Goal: Find specific page/section: Find specific page/section

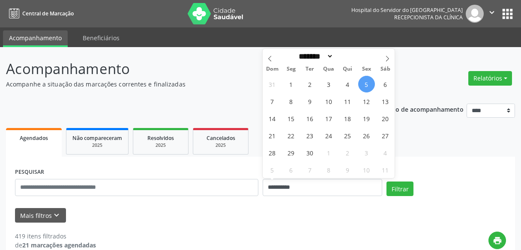
select select "*"
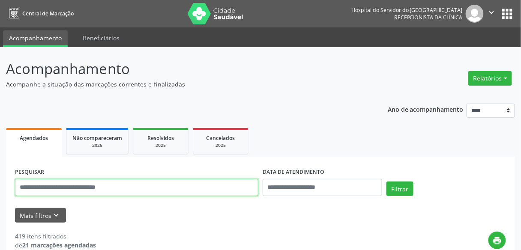
click at [202, 183] on input "text" at bounding box center [136, 187] width 243 height 17
type input "**********"
click at [387, 182] on button "Filtrar" at bounding box center [400, 189] width 27 height 15
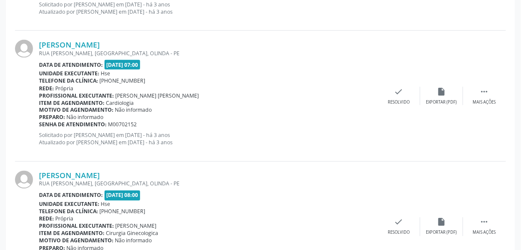
scroll to position [2006, 0]
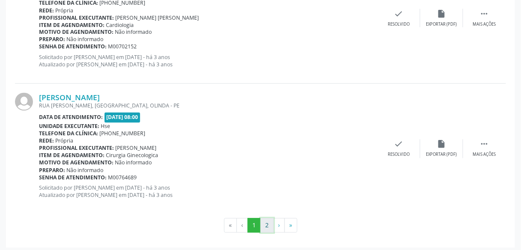
click at [269, 222] on button "2" at bounding box center [267, 226] width 13 height 15
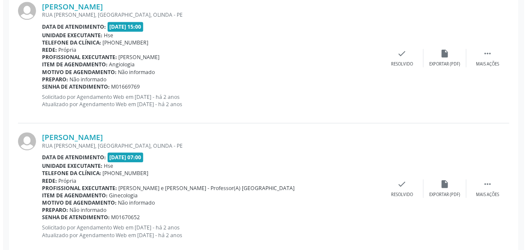
scroll to position [568, 0]
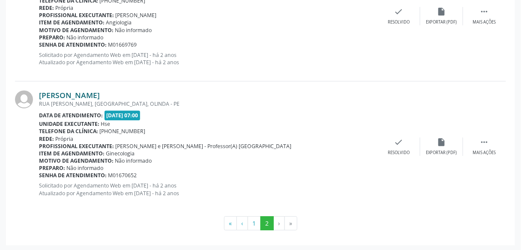
click at [100, 94] on link "[PERSON_NAME]" at bounding box center [69, 94] width 61 height 9
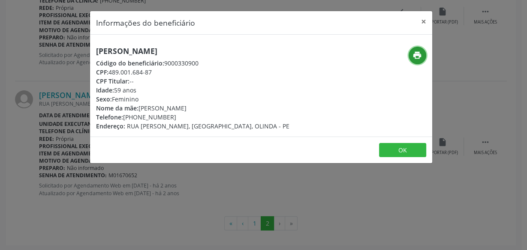
click at [417, 52] on icon "print" at bounding box center [416, 55] width 9 height 9
click at [166, 184] on div "Informações do beneficiário × [PERSON_NAME] Código do beneficiário: 9000330900 …" at bounding box center [263, 125] width 527 height 250
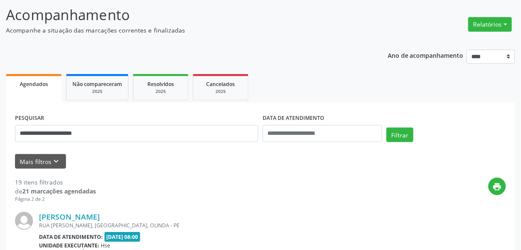
scroll to position [0, 0]
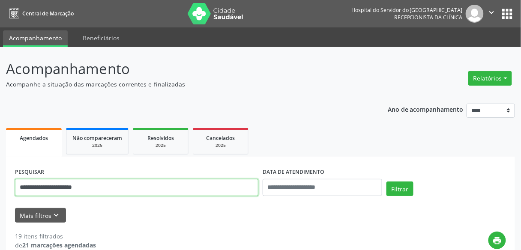
click at [142, 179] on input "**********" at bounding box center [136, 187] width 243 height 17
click at [143, 185] on input "**********" at bounding box center [136, 187] width 243 height 17
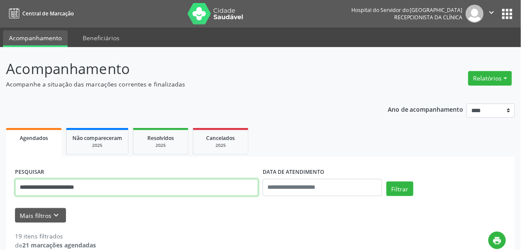
type input "**********"
click at [387, 182] on button "Filtrar" at bounding box center [400, 189] width 27 height 15
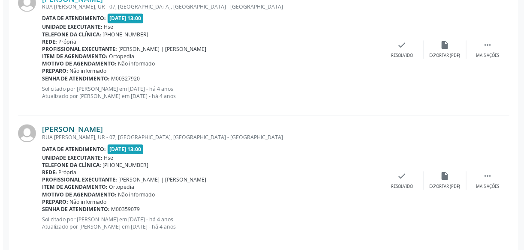
scroll to position [414, 0]
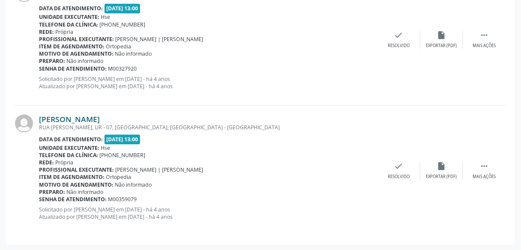
click at [100, 116] on link "[PERSON_NAME]" at bounding box center [69, 118] width 61 height 9
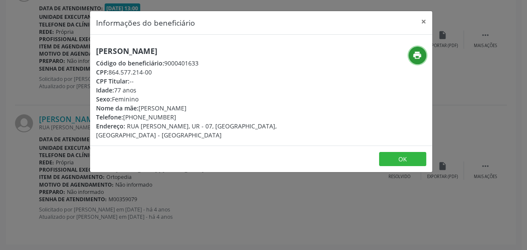
click at [417, 51] on icon "print" at bounding box center [416, 55] width 9 height 9
click at [175, 90] on div "Idade: 77 anos" at bounding box center [204, 90] width 216 height 9
click at [226, 196] on div "Informações do beneficiário × [PERSON_NAME] Código do beneficiário: 9000401633 …" at bounding box center [263, 125] width 527 height 250
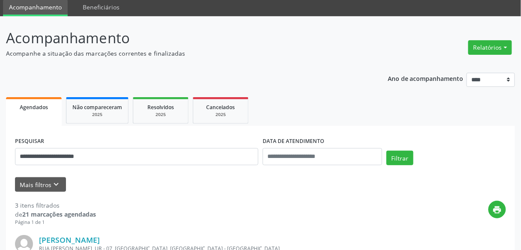
scroll to position [0, 0]
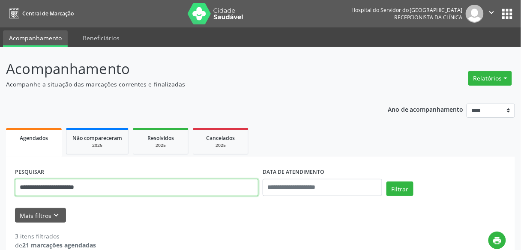
drag, startPoint x: 85, startPoint y: 186, endPoint x: 0, endPoint y: 155, distance: 90.8
click at [387, 182] on button "Filtrar" at bounding box center [400, 189] width 27 height 15
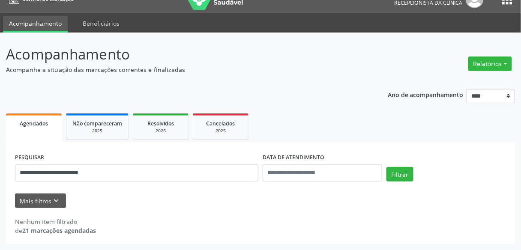
scroll to position [14, 0]
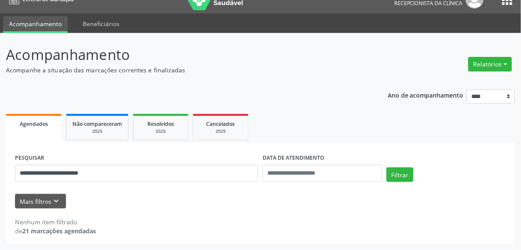
click at [201, 210] on div "Nenhum item filtrado de 21 marcações agendadas" at bounding box center [260, 222] width 491 height 27
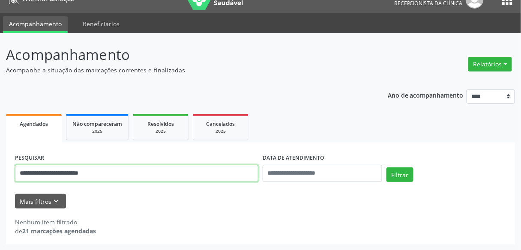
click at [178, 178] on input "**********" at bounding box center [136, 173] width 243 height 17
click at [195, 177] on input "**********" at bounding box center [136, 173] width 243 height 17
click at [387, 168] on button "Filtrar" at bounding box center [400, 175] width 27 height 15
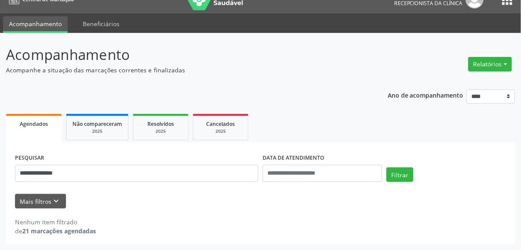
click at [153, 160] on div "**********" at bounding box center [137, 170] width 248 height 36
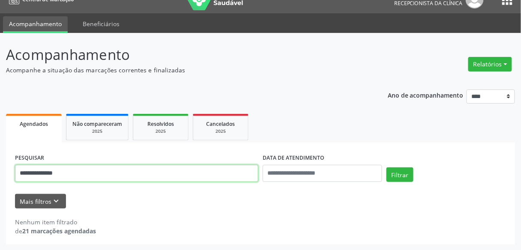
click at [151, 167] on input "**********" at bounding box center [136, 173] width 243 height 17
type input "**********"
click at [387, 168] on button "Filtrar" at bounding box center [400, 175] width 27 height 15
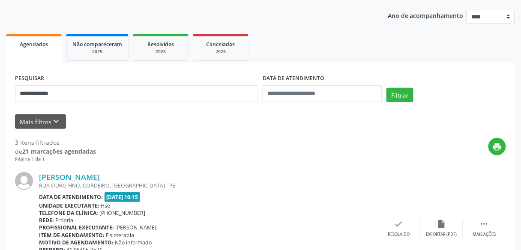
scroll to position [186, 0]
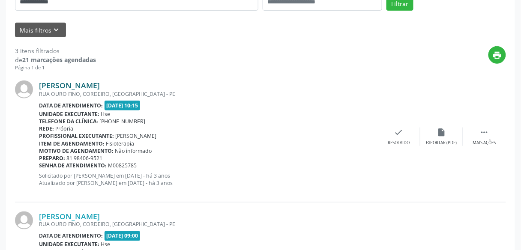
click at [100, 82] on link "[PERSON_NAME]" at bounding box center [69, 85] width 61 height 9
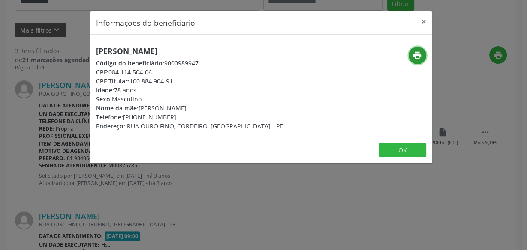
click at [413, 55] on icon "print" at bounding box center [416, 55] width 9 height 9
click at [174, 95] on div "Sexo: Masculino" at bounding box center [189, 99] width 187 height 9
click at [204, 199] on div "Informações do beneficiário × [PERSON_NAME][GEOGRAPHIC_DATA] Código do benefici…" at bounding box center [263, 125] width 527 height 250
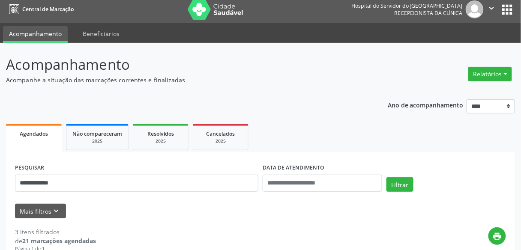
scroll to position [0, 0]
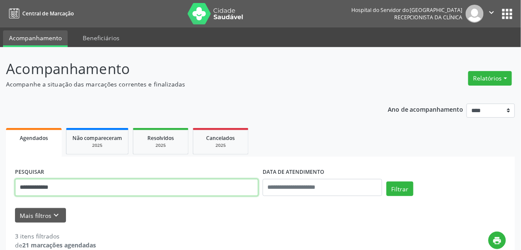
click at [147, 187] on input "**********" at bounding box center [136, 187] width 243 height 17
type input "**********"
click at [387, 182] on button "Filtrar" at bounding box center [400, 189] width 27 height 15
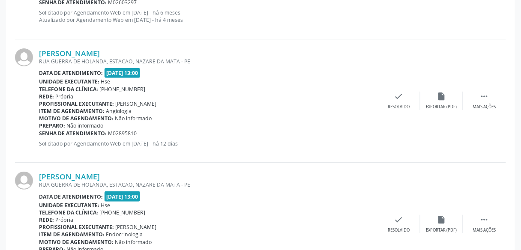
scroll to position [1706, 0]
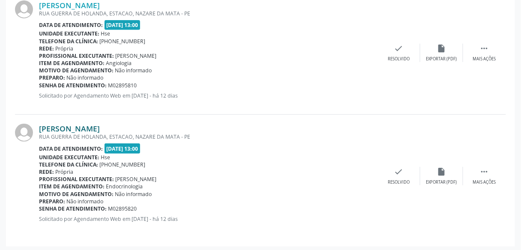
click at [76, 125] on link "[PERSON_NAME]" at bounding box center [69, 128] width 61 height 9
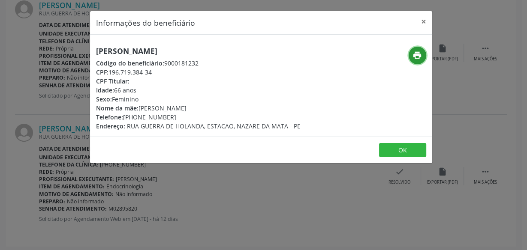
click at [416, 52] on icon "print" at bounding box center [416, 55] width 9 height 9
click at [159, 158] on footer "OK" at bounding box center [261, 150] width 342 height 27
drag, startPoint x: 197, startPoint y: 192, endPoint x: 206, endPoint y: 187, distance: 10.6
click at [200, 190] on div "Informações do beneficiário × [PERSON_NAME] Código do beneficiário: 9000181232 …" at bounding box center [263, 125] width 527 height 250
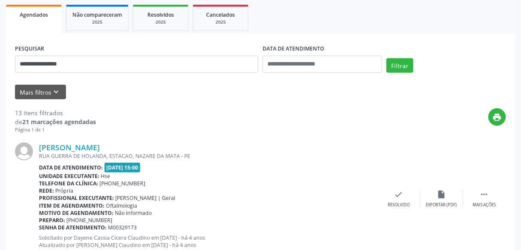
scroll to position [3, 0]
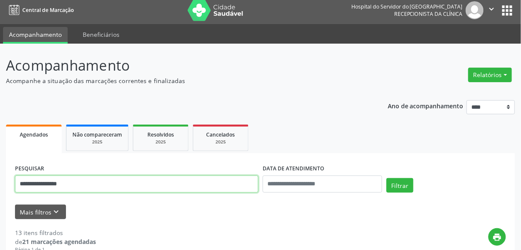
drag, startPoint x: 108, startPoint y: 183, endPoint x: 3, endPoint y: 195, distance: 106.1
type input "**********"
click at [387, 178] on button "Filtrar" at bounding box center [400, 185] width 27 height 15
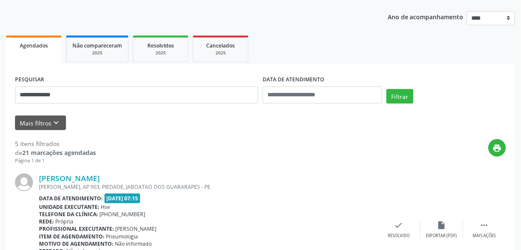
scroll to position [209, 0]
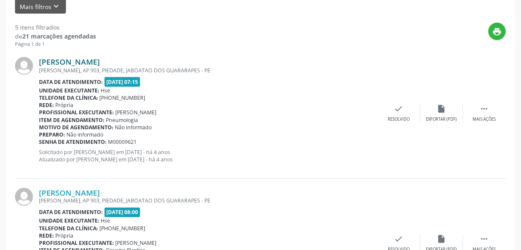
click at [100, 60] on link "[PERSON_NAME]" at bounding box center [69, 61] width 61 height 9
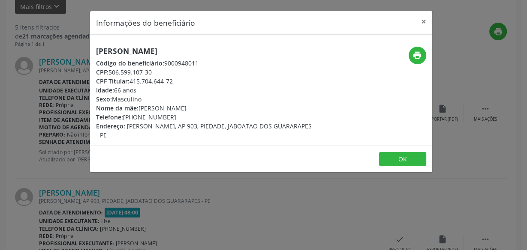
click at [408, 60] on div "print" at bounding box center [375, 56] width 102 height 18
click at [416, 60] on button "print" at bounding box center [417, 56] width 18 height 18
click at [206, 200] on div "Informações do beneficiário × [PERSON_NAME] Código do beneficiário: 9000948011 …" at bounding box center [263, 125] width 527 height 250
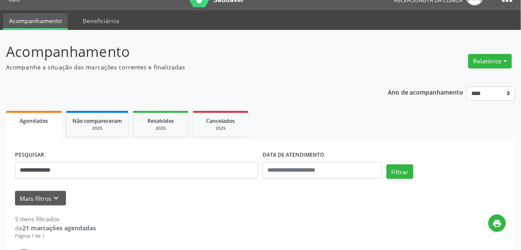
scroll to position [0, 0]
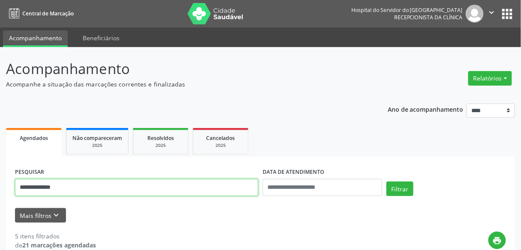
drag, startPoint x: 93, startPoint y: 183, endPoint x: 0, endPoint y: 204, distance: 95.8
type input "**********"
click at [387, 182] on button "Filtrar" at bounding box center [400, 189] width 27 height 15
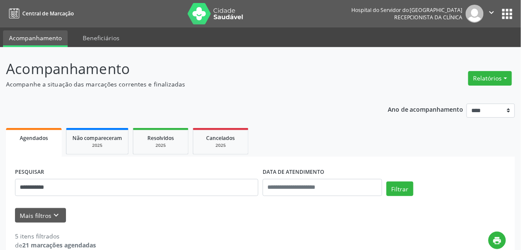
scroll to position [137, 0]
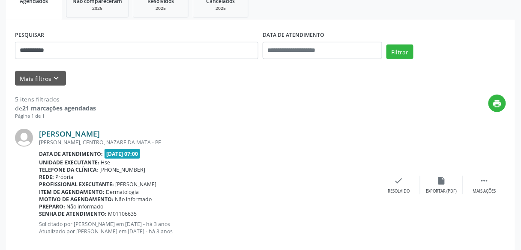
click at [100, 134] on link "[PERSON_NAME]" at bounding box center [69, 133] width 61 height 9
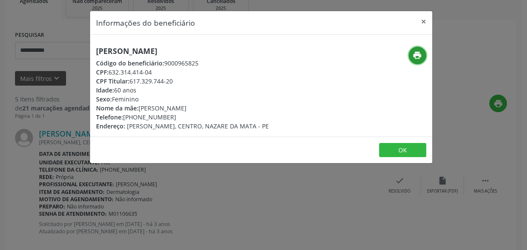
click at [415, 53] on icon "print" at bounding box center [416, 55] width 9 height 9
click at [184, 123] on span "[PERSON_NAME], CENTRO, NAZARE DA MATA - PE" at bounding box center [198, 126] width 142 height 8
drag, startPoint x: 213, startPoint y: 210, endPoint x: 215, endPoint y: 204, distance: 6.0
click at [215, 205] on div "Informações do beneficiário × [PERSON_NAME] Código do beneficiário: 9000965825 …" at bounding box center [263, 125] width 527 height 250
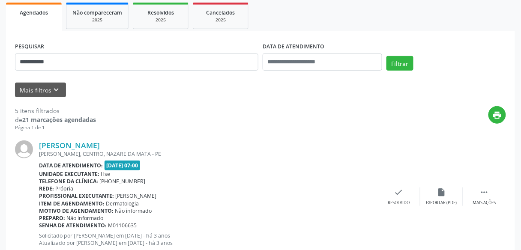
scroll to position [0, 0]
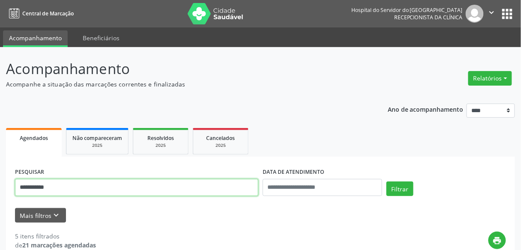
drag, startPoint x: 63, startPoint y: 186, endPoint x: 0, endPoint y: 186, distance: 63.0
type input "**********"
click at [387, 182] on button "Filtrar" at bounding box center [400, 189] width 27 height 15
click at [89, 192] on input "**********" at bounding box center [136, 187] width 243 height 17
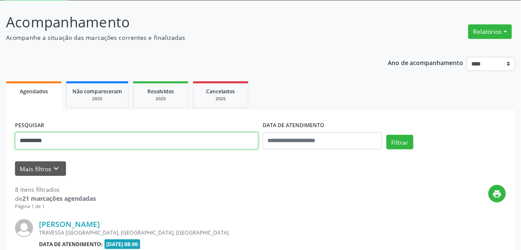
scroll to position [103, 0]
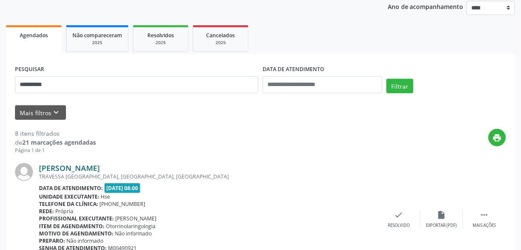
click at [100, 171] on link "[PERSON_NAME]" at bounding box center [69, 167] width 61 height 9
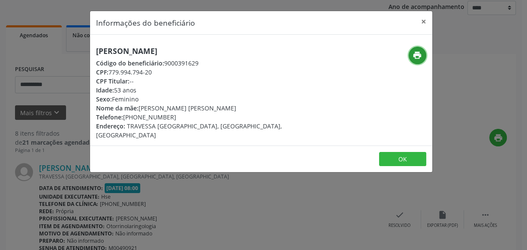
click at [415, 51] on icon "print" at bounding box center [416, 55] width 9 height 9
drag, startPoint x: 187, startPoint y: 201, endPoint x: 206, endPoint y: 190, distance: 21.8
click at [188, 201] on div "Informações do beneficiário × [PERSON_NAME] Código do beneficiário: 9000391629 …" at bounding box center [263, 125] width 527 height 250
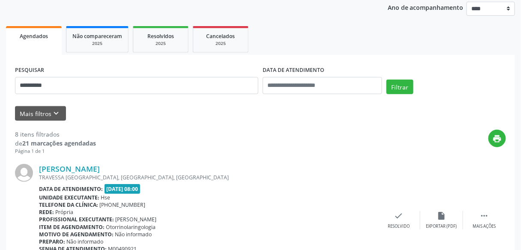
scroll to position [34, 0]
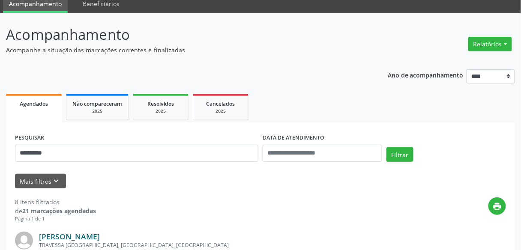
click at [100, 232] on link "[PERSON_NAME]" at bounding box center [69, 236] width 61 height 9
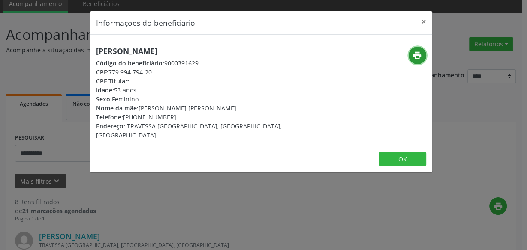
click at [419, 53] on icon "print" at bounding box center [416, 55] width 9 height 9
drag, startPoint x: 105, startPoint y: 198, endPoint x: 110, endPoint y: 192, distance: 7.6
click at [105, 198] on div "Informações do beneficiário × [PERSON_NAME] Código do beneficiário: 9000391629 …" at bounding box center [263, 125] width 527 height 250
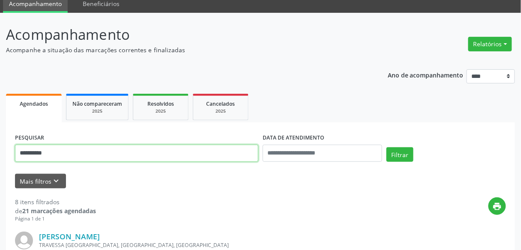
drag, startPoint x: 90, startPoint y: 156, endPoint x: 0, endPoint y: 153, distance: 90.1
type input "**********"
click at [387, 147] on button "Filtrar" at bounding box center [400, 154] width 27 height 15
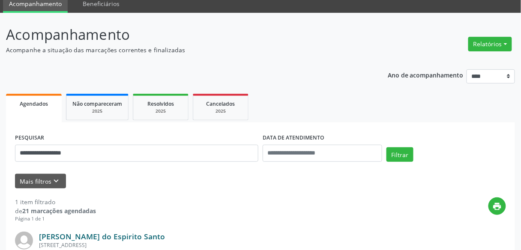
click at [165, 235] on link "[PERSON_NAME] do Espirito Santo" at bounding box center [102, 236] width 126 height 9
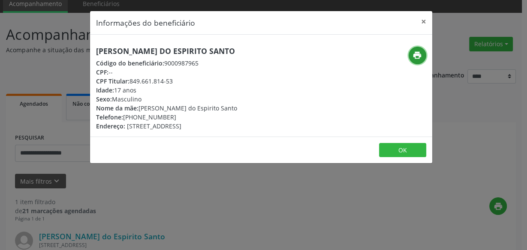
click at [415, 54] on icon "print" at bounding box center [416, 55] width 9 height 9
click at [478, 141] on div "Informações do beneficiário × [PERSON_NAME] do Espirito Santo Código do benefic…" at bounding box center [263, 125] width 527 height 250
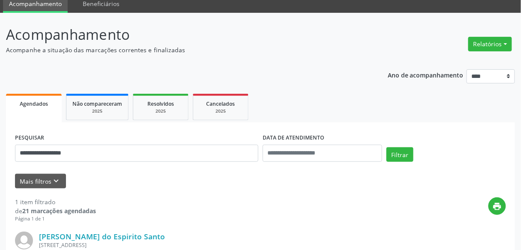
click at [354, 136] on div "DATA DE ATENDIMENTO" at bounding box center [323, 138] width 120 height 13
